Goal: Transaction & Acquisition: Purchase product/service

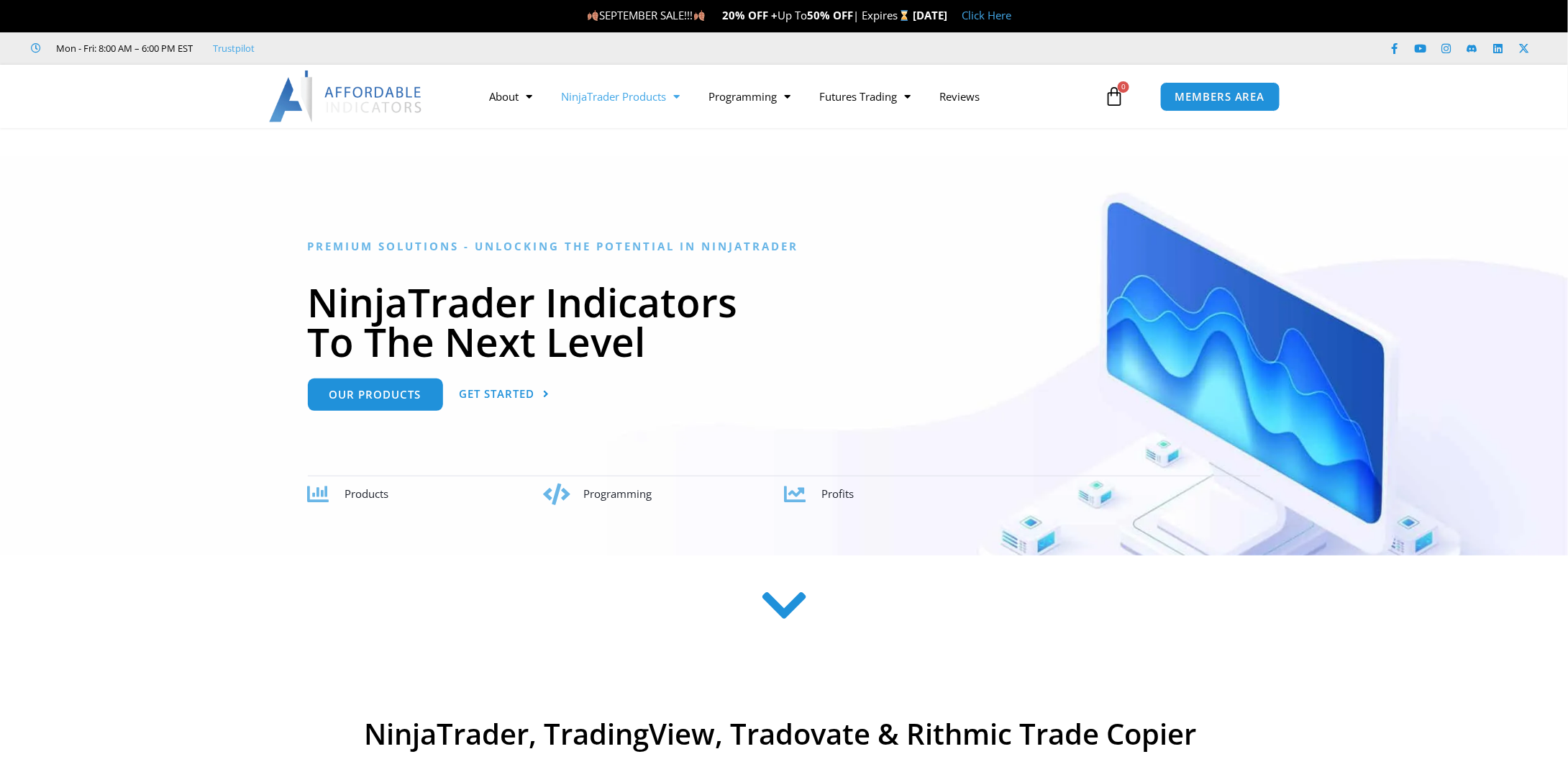
click at [665, 106] on link "NinjaTrader Products" at bounding box center [620, 96] width 147 height 33
click at [631, 171] on link "Trade Copier" at bounding box center [620, 178] width 147 height 26
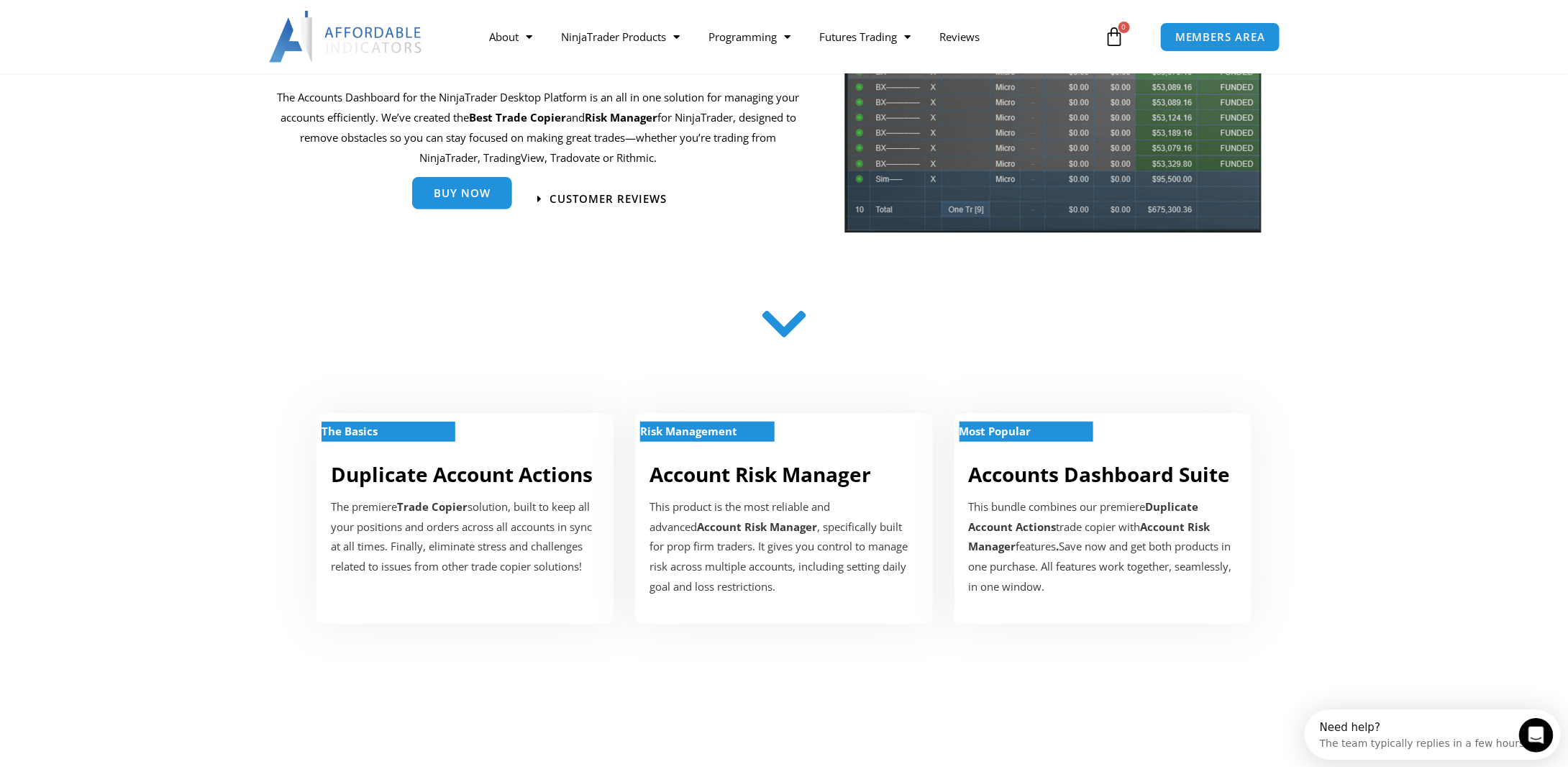
click at [453, 194] on span "Buy Now" at bounding box center [462, 193] width 57 height 10
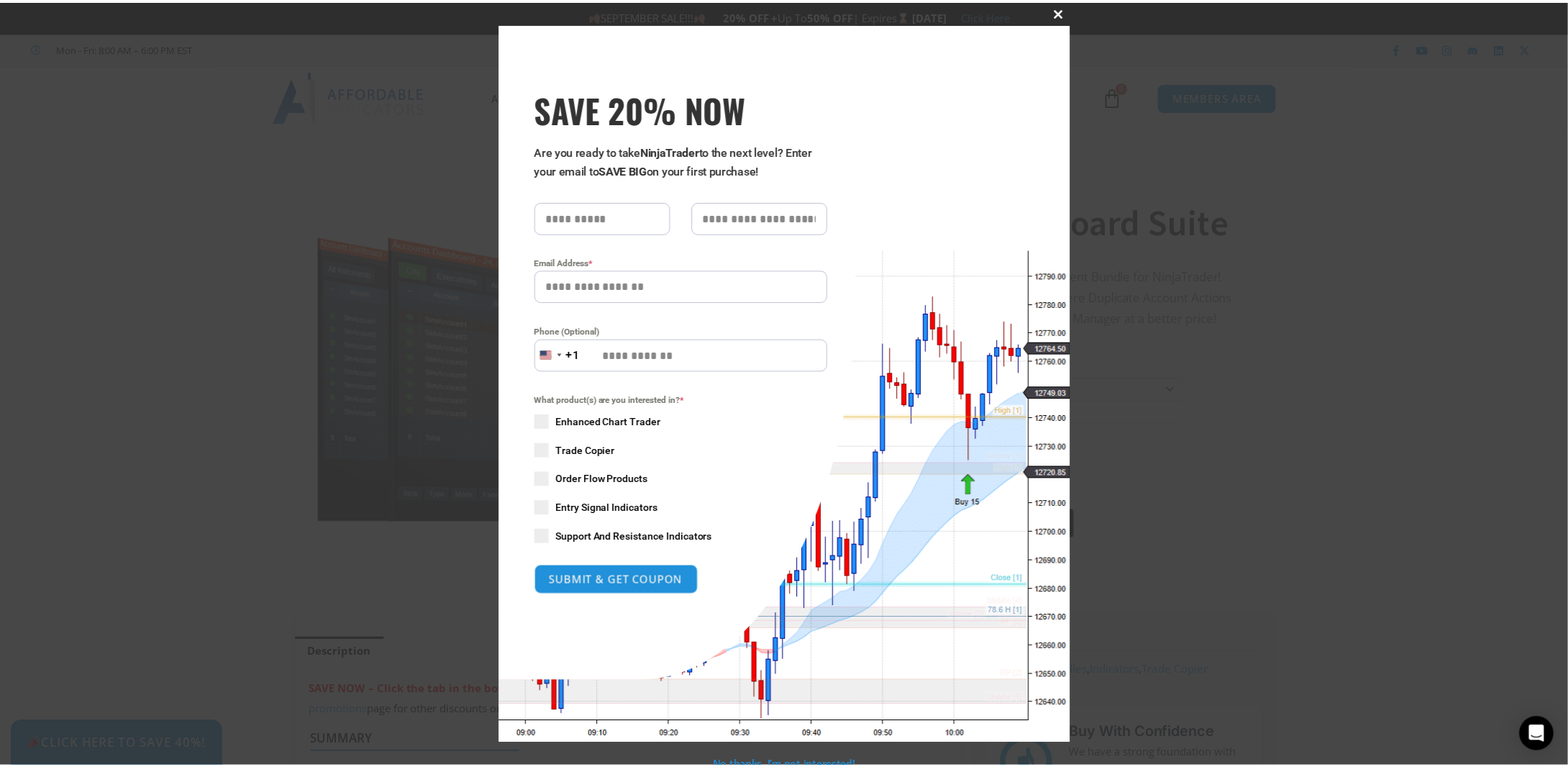
scroll to position [6, 0]
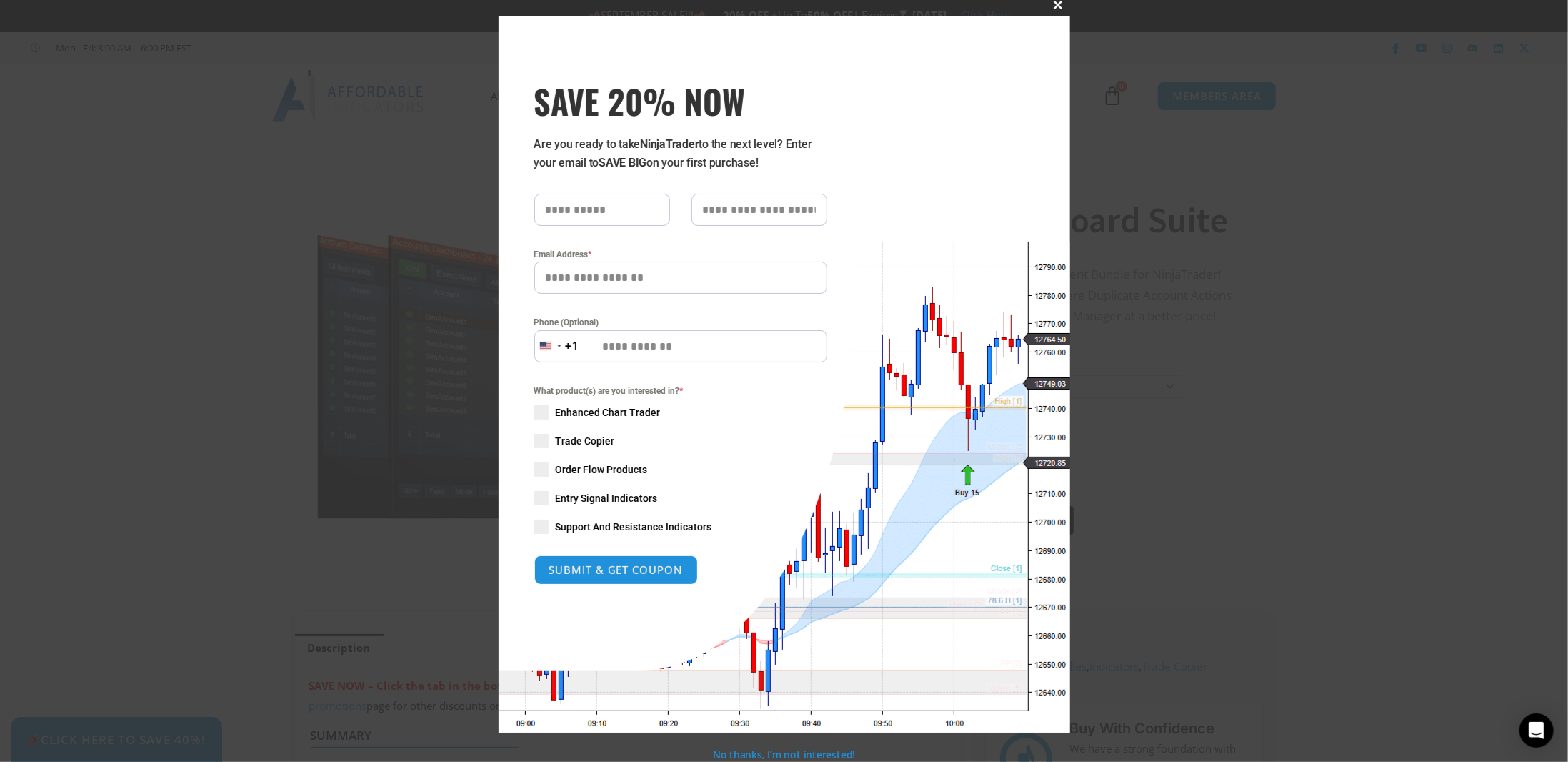
click at [1054, 4] on span at bounding box center [1058, 5] width 23 height 9
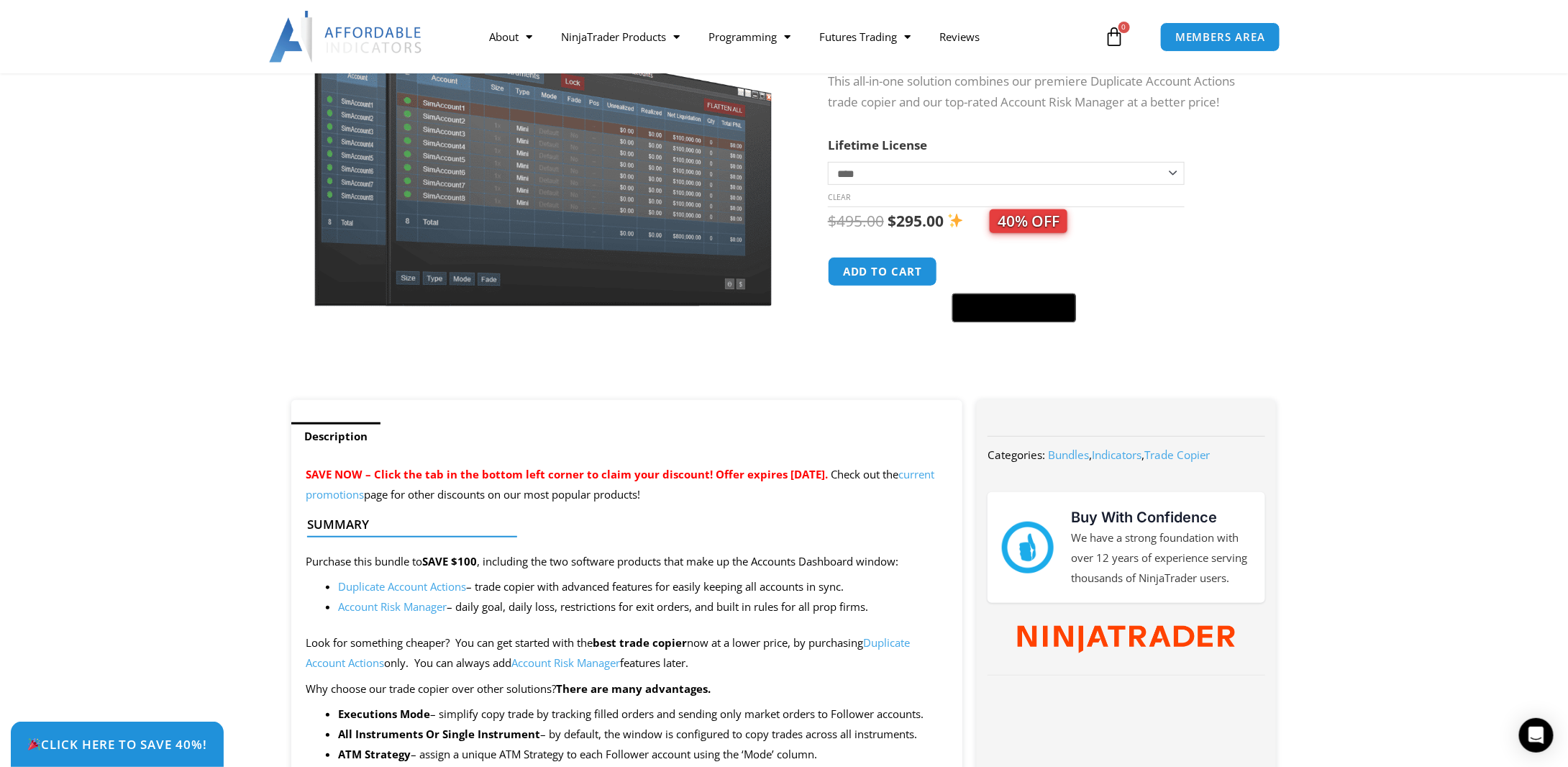
scroll to position [432, 0]
